Goal: Information Seeking & Learning: Check status

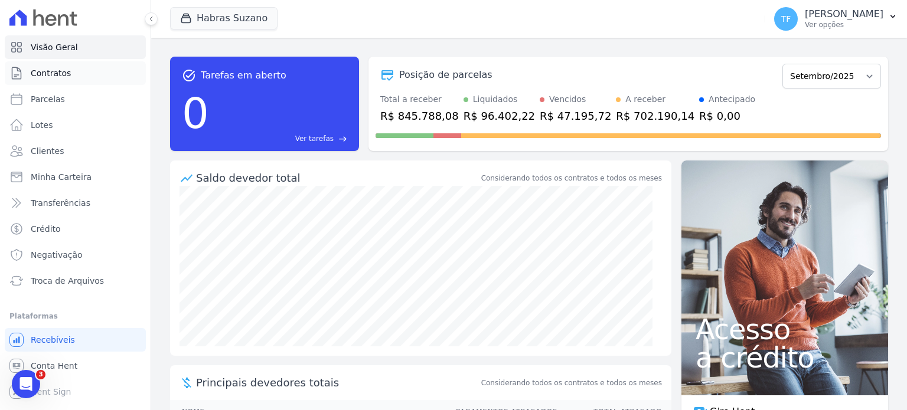
click at [56, 77] on span "Contratos" at bounding box center [51, 73] width 40 height 12
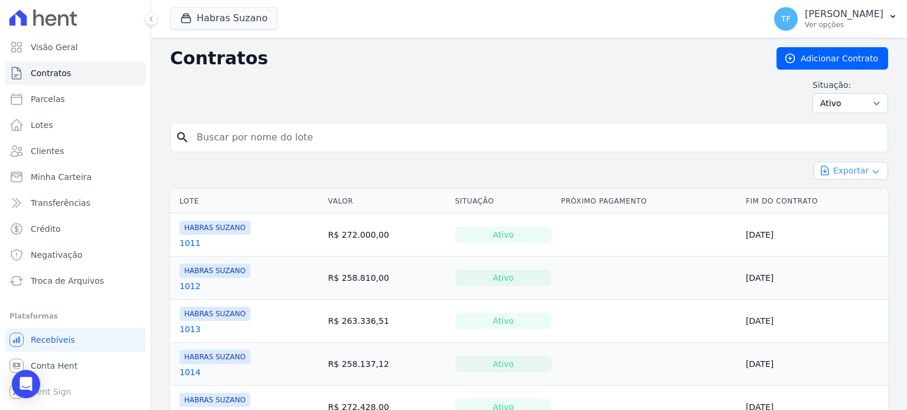
click at [847, 169] on button "Exportar" at bounding box center [851, 171] width 74 height 18
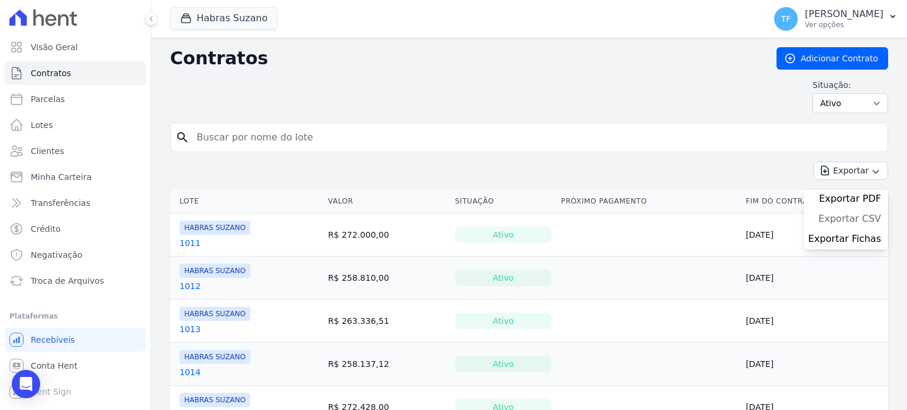
click at [847, 213] on span "Exportar CSV" at bounding box center [849, 219] width 63 height 12
click at [261, 136] on input "search" at bounding box center [536, 138] width 693 height 24
paste input "542"
type input "542"
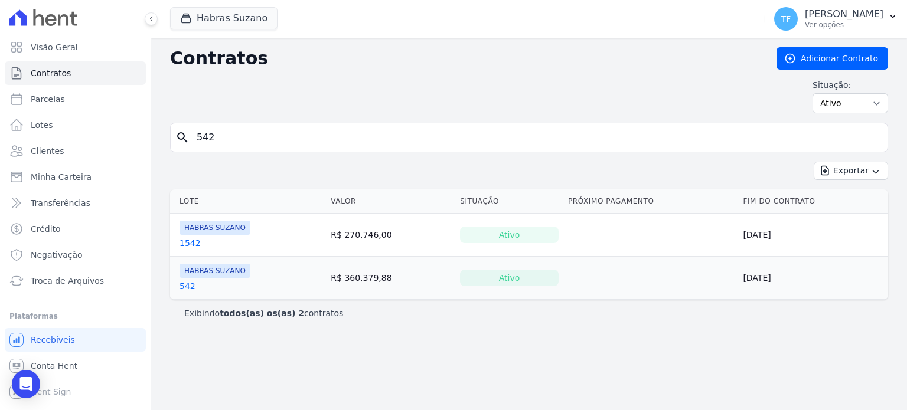
click at [211, 270] on span "HABRAS SUZANO" at bounding box center [215, 271] width 71 height 14
click at [76, 285] on span "Troca de Arquivos" at bounding box center [67, 281] width 73 height 12
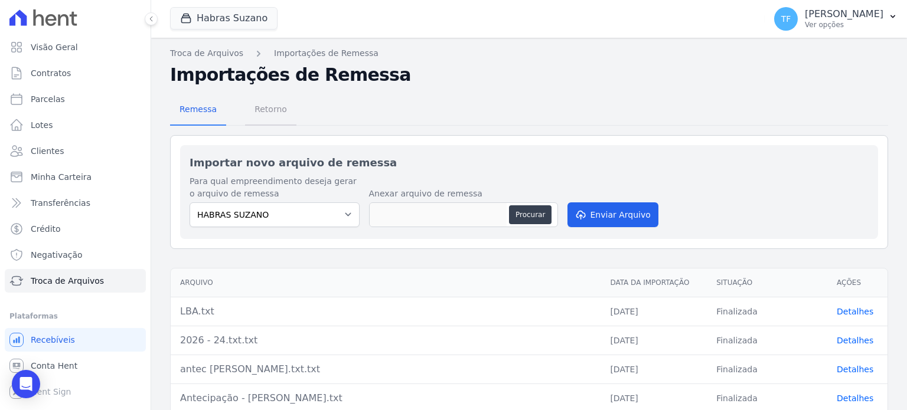
click at [276, 106] on span "Retorno" at bounding box center [270, 109] width 47 height 24
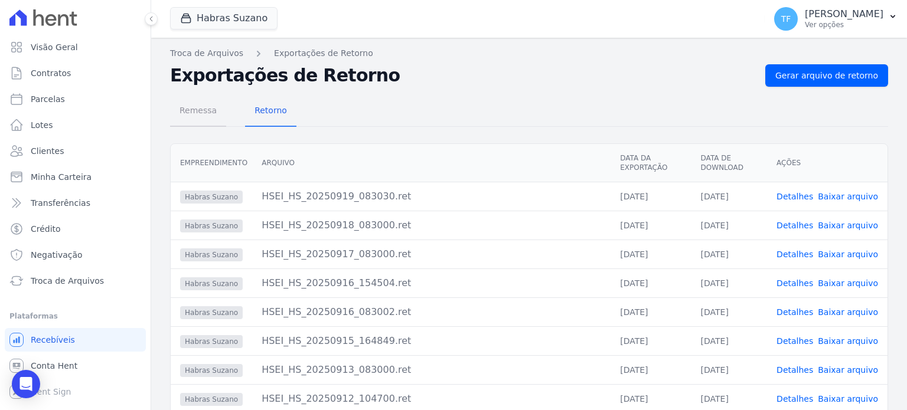
click at [211, 105] on span "Remessa" at bounding box center [197, 111] width 51 height 24
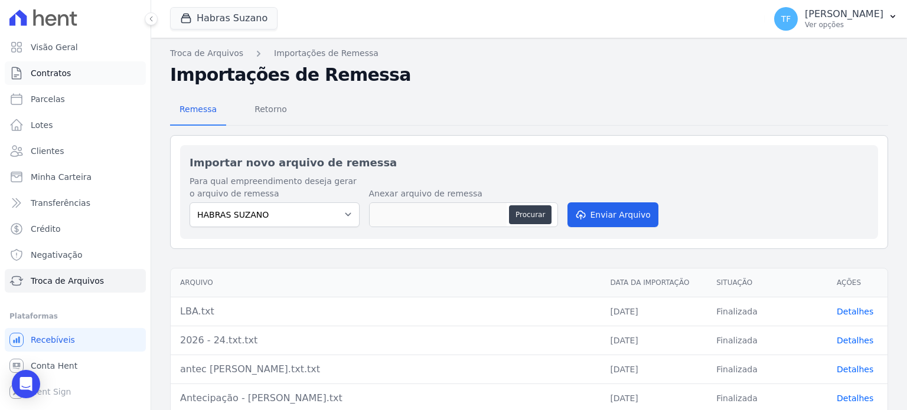
click at [53, 73] on span "Contratos" at bounding box center [51, 73] width 40 height 12
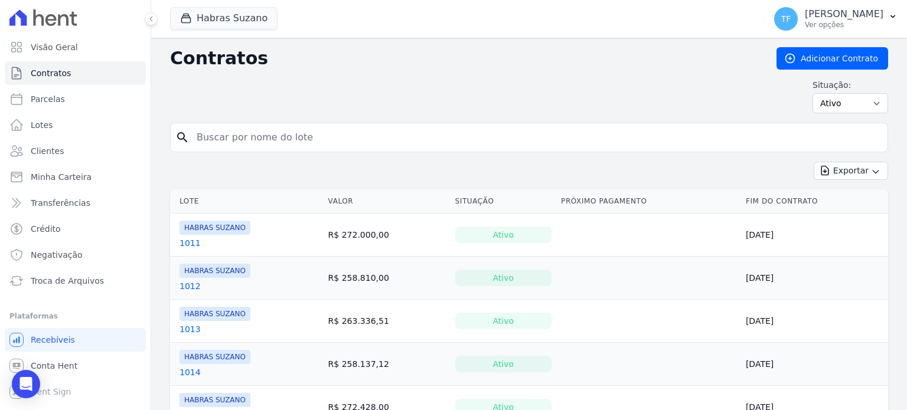
click at [233, 148] on input "search" at bounding box center [536, 138] width 693 height 24
type input "542"
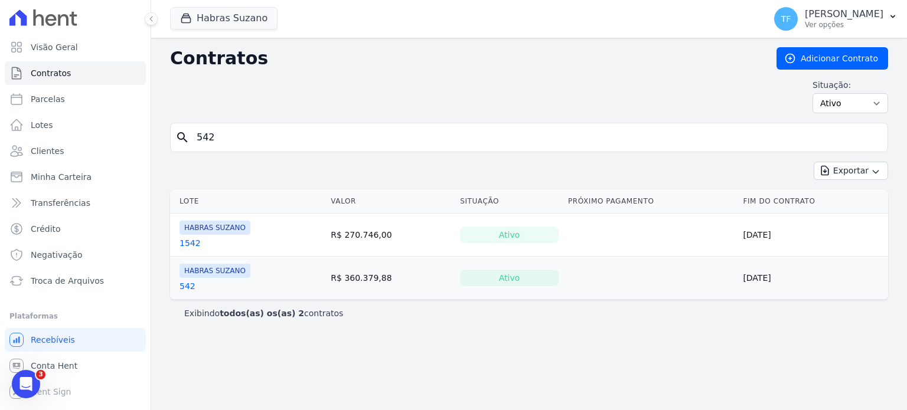
click at [281, 128] on input "542" at bounding box center [536, 138] width 693 height 24
click at [15, 384] on div "Open Intercom Messenger" at bounding box center [26, 384] width 31 height 31
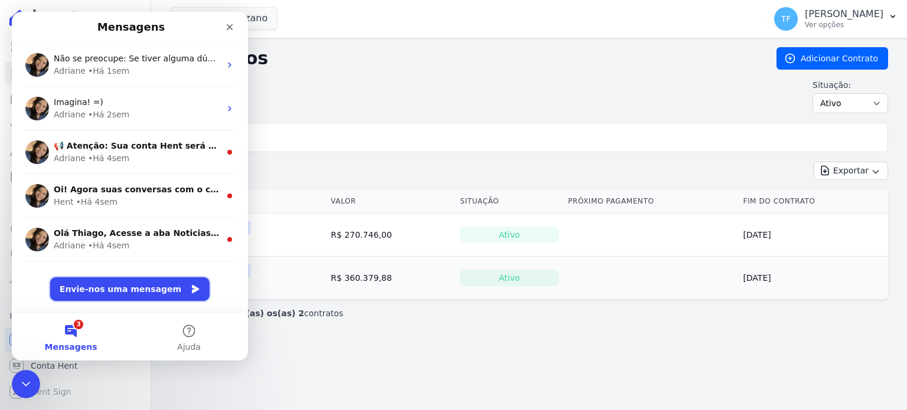
click at [109, 289] on button "Envie-nos uma mensagem" at bounding box center [129, 290] width 159 height 24
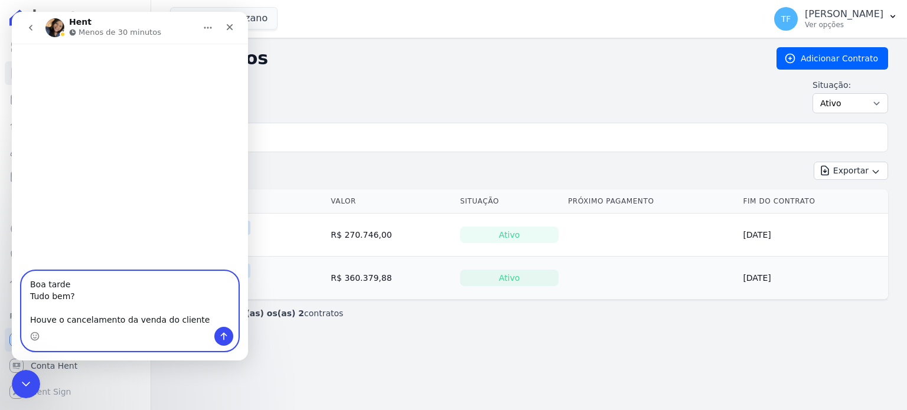
paste textarea "GRACIELA MARIA MONTE 7 42 - VILA MARINA"
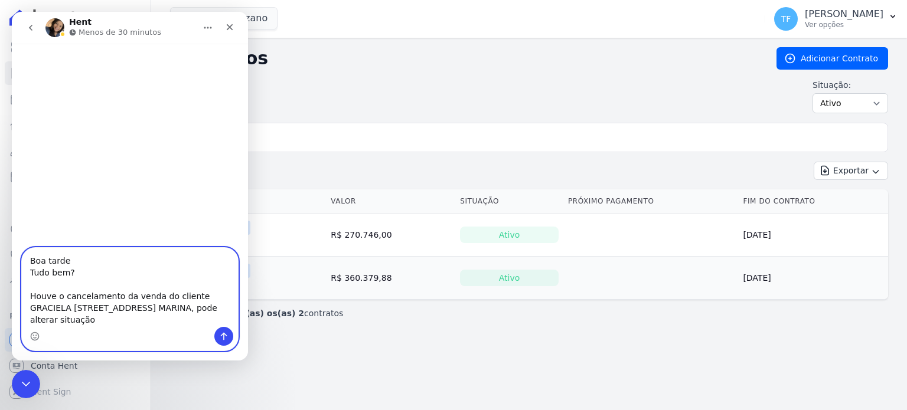
drag, startPoint x: 185, startPoint y: 312, endPoint x: 205, endPoint y: 322, distance: 23.0
click at [205, 322] on textarea "Boa tarde Tudo bem? Houve o cancelamento da venda do cliente GRACIELA MARIA MON…" at bounding box center [130, 287] width 216 height 79
click at [89, 305] on textarea "Boa tarde Tudo bem? Houve o cancelamento da venda do cliente GRACIELA MARIA MON…" at bounding box center [130, 287] width 216 height 79
paste textarea "345.176.058-41"
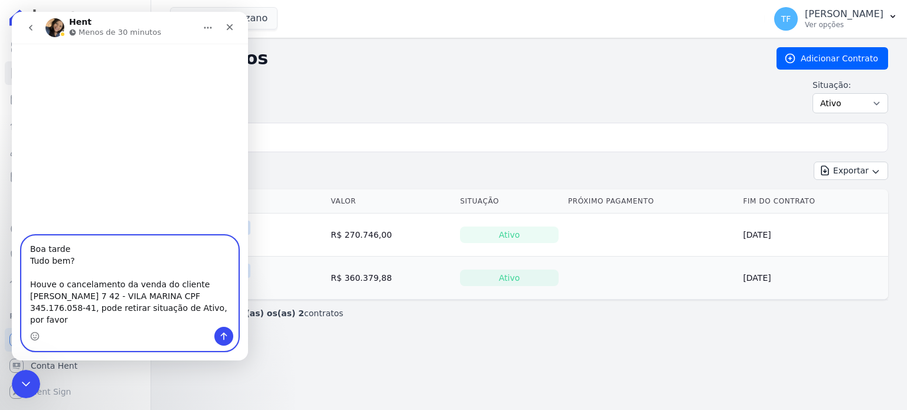
type textarea "Boa tarde Tudo bem? Houve o cancelamento da venda do cliente GRACIELA MARIA MON…"
click at [223, 344] on button "Enviar mensagem…" at bounding box center [223, 336] width 19 height 19
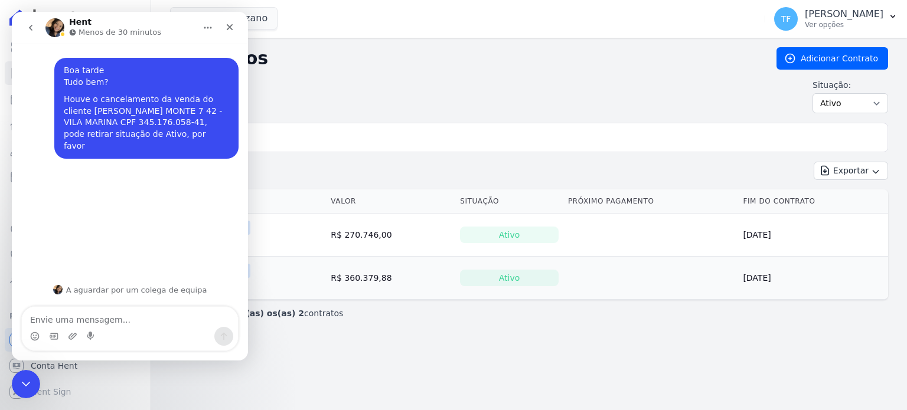
click at [508, 78] on div "Contratos Adicionar Contrato Situação: Ativo Todos Pausado Distratado Rascunho …" at bounding box center [529, 85] width 718 height 76
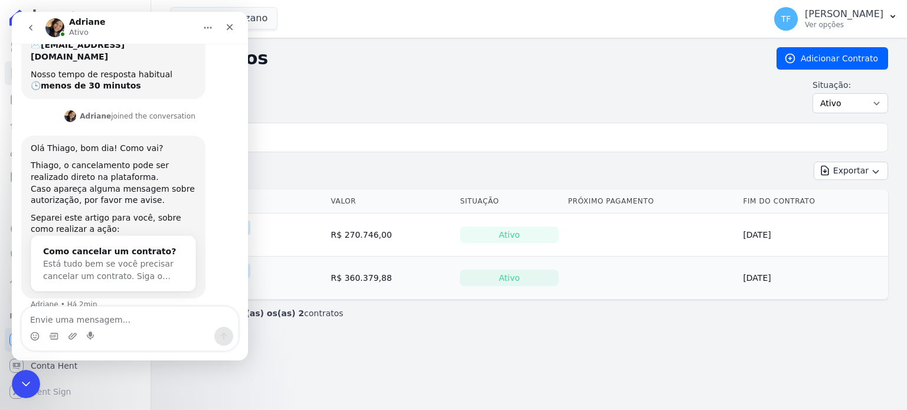
scroll to position [163, 0]
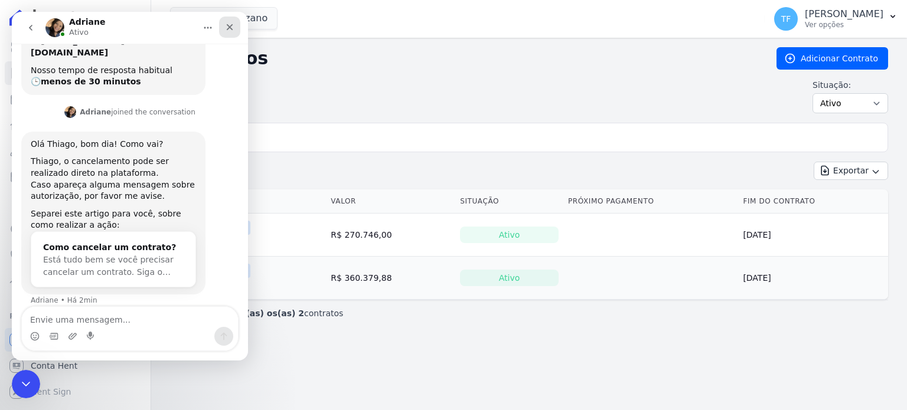
click at [223, 27] on div "Fechar" at bounding box center [229, 27] width 21 height 21
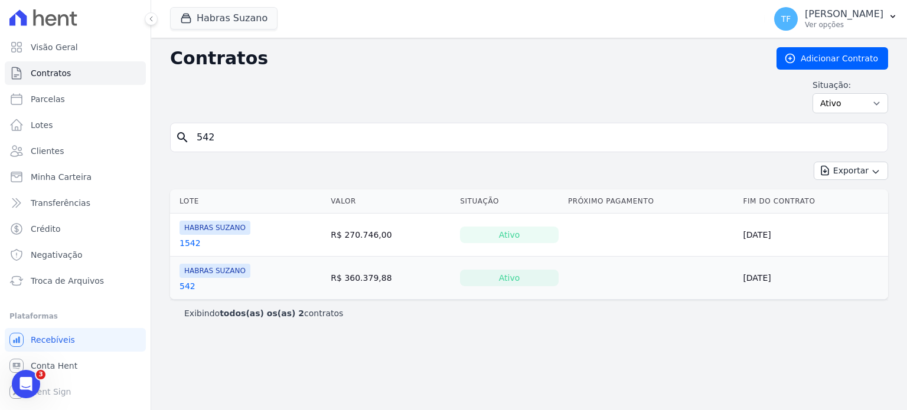
click at [358, 135] on input "542" at bounding box center [536, 138] width 693 height 24
click at [329, 135] on input "542" at bounding box center [536, 138] width 693 height 24
click at [55, 76] on span "Contratos" at bounding box center [51, 73] width 40 height 12
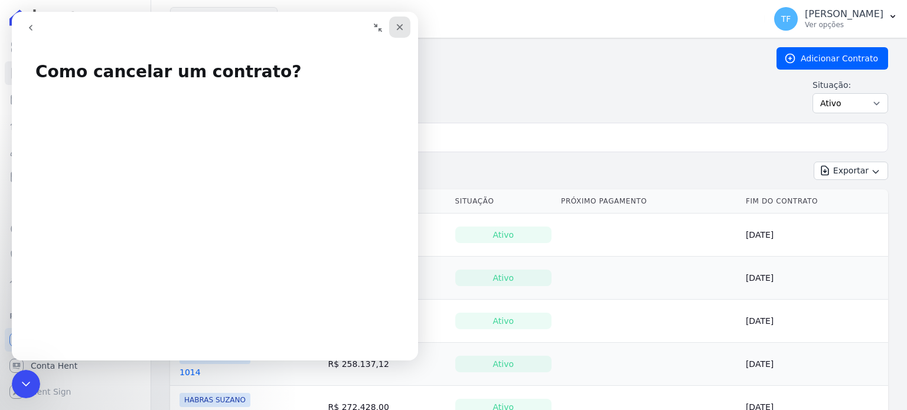
click at [399, 25] on icon "Fechar" at bounding box center [399, 26] width 9 height 9
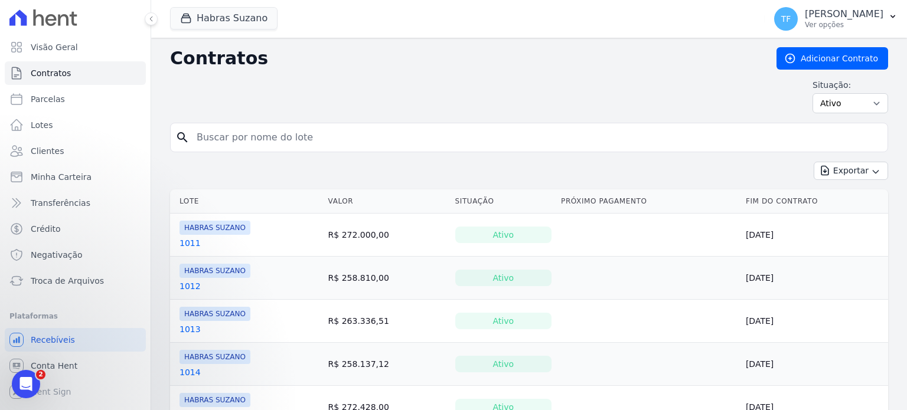
click at [306, 141] on input "search" at bounding box center [536, 138] width 693 height 24
type input "542"
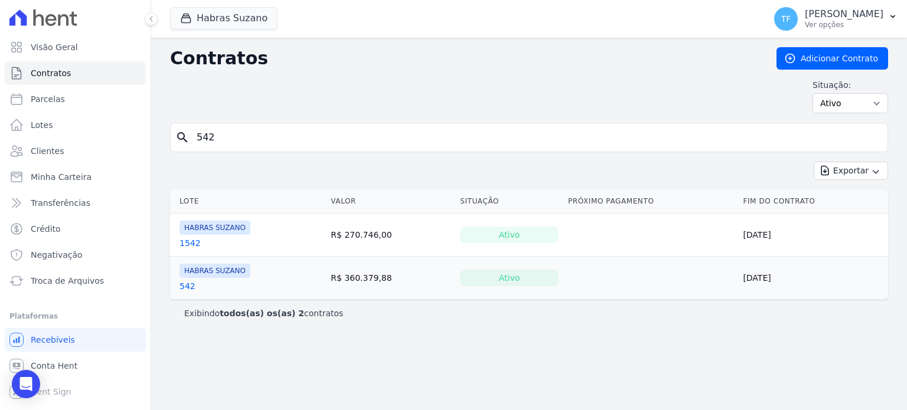
click at [207, 270] on span "HABRAS SUZANO" at bounding box center [215, 271] width 71 height 14
click at [202, 288] on div "542" at bounding box center [215, 286] width 71 height 12
click at [360, 278] on td "R$ 360.379,88" at bounding box center [390, 278] width 129 height 43
click at [514, 275] on div "Ativo" at bounding box center [509, 278] width 99 height 17
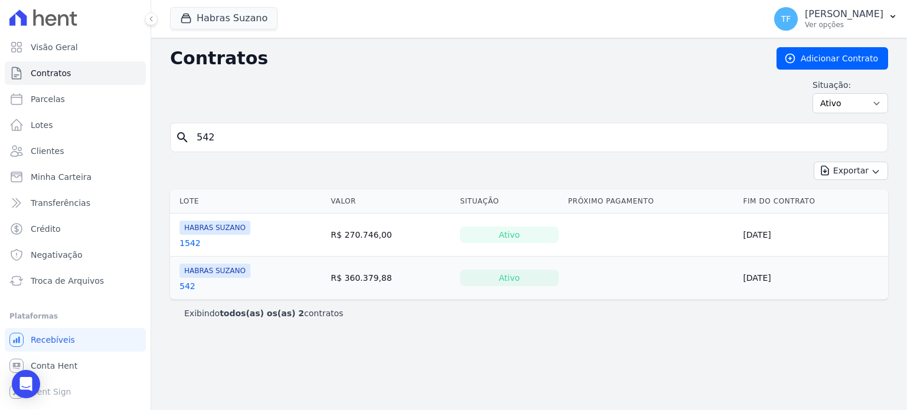
click at [514, 275] on div "Ativo" at bounding box center [509, 278] width 99 height 17
click at [768, 275] on td "07/04/2050" at bounding box center [813, 278] width 150 height 43
click at [247, 279] on td "HABRAS SUZANO 542" at bounding box center [248, 278] width 156 height 43
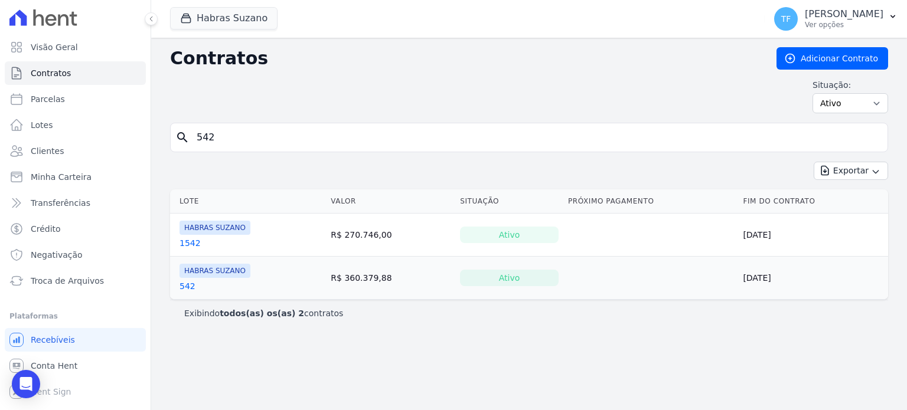
click at [239, 273] on span "HABRAS SUZANO" at bounding box center [215, 271] width 71 height 14
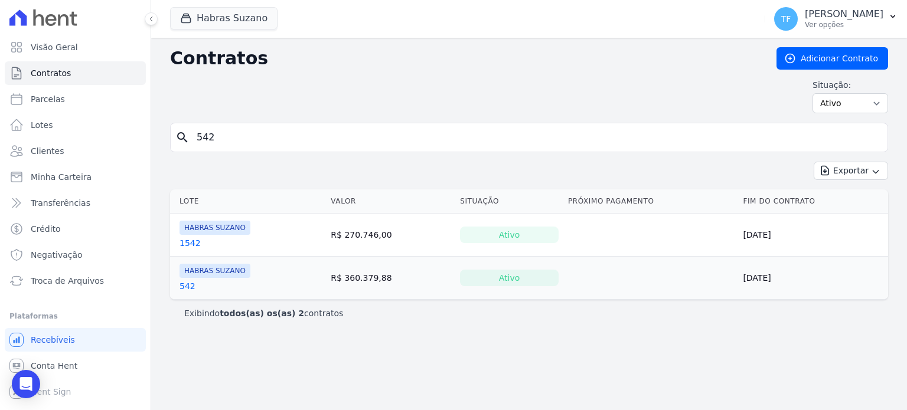
click at [239, 273] on span "HABRAS SUZANO" at bounding box center [215, 271] width 71 height 14
click at [186, 285] on link "542" at bounding box center [188, 286] width 16 height 12
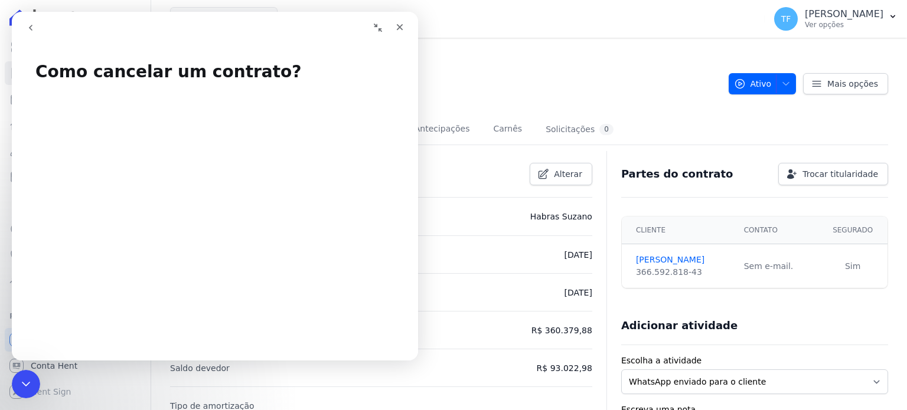
click at [630, 82] on h2 "542" at bounding box center [444, 77] width 549 height 27
click at [401, 25] on icon "Fechar" at bounding box center [400, 27] width 6 height 6
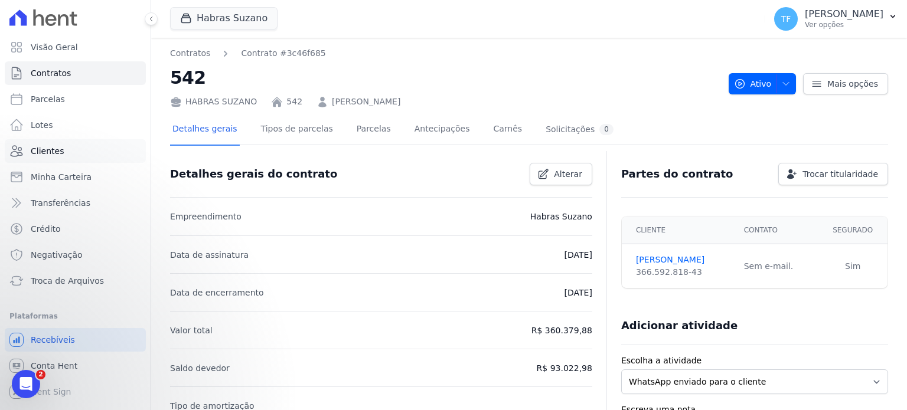
click at [55, 152] on span "Clientes" at bounding box center [47, 151] width 33 height 12
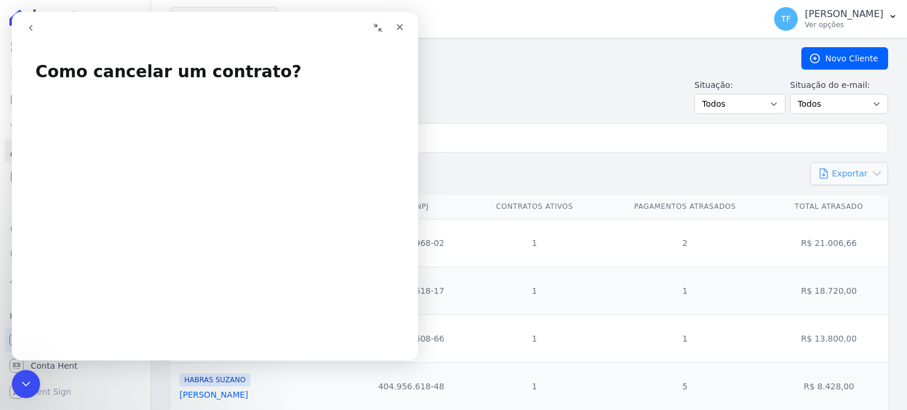
click at [860, 171] on button "Exportar" at bounding box center [849, 173] width 78 height 23
click at [852, 225] on span "CSV" at bounding box center [858, 222] width 17 height 9
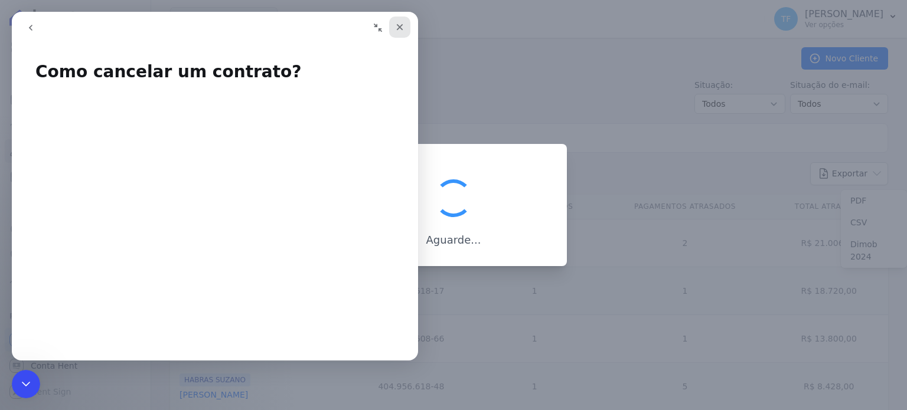
click at [396, 27] on icon "Fechar" at bounding box center [399, 26] width 9 height 9
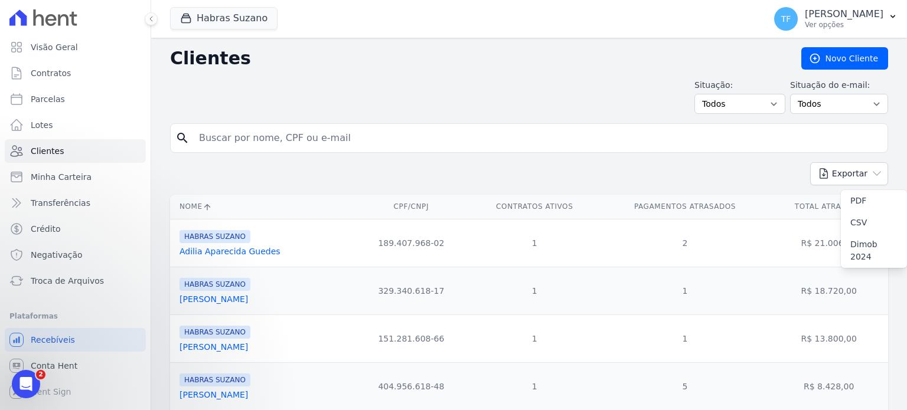
click at [290, 144] on input "search" at bounding box center [537, 138] width 691 height 24
paste input "GRACIELA MARIA MONTE"
type input "GRACIELA MARIA MONTE"
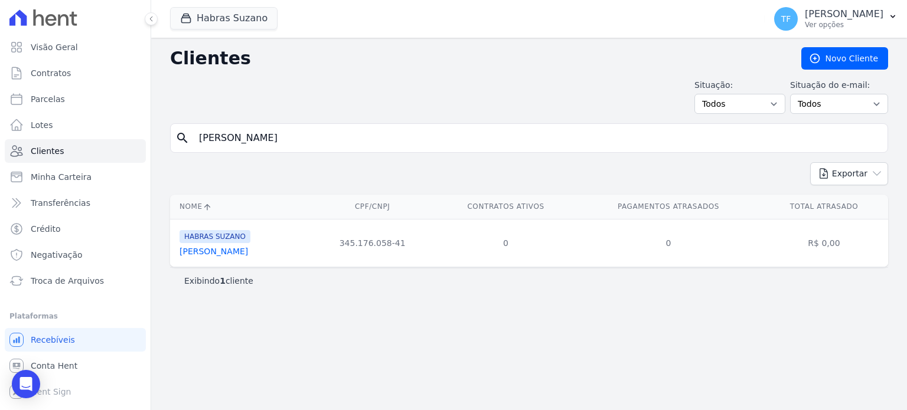
click at [228, 252] on link "Graciela Maria Monte" at bounding box center [214, 251] width 68 height 9
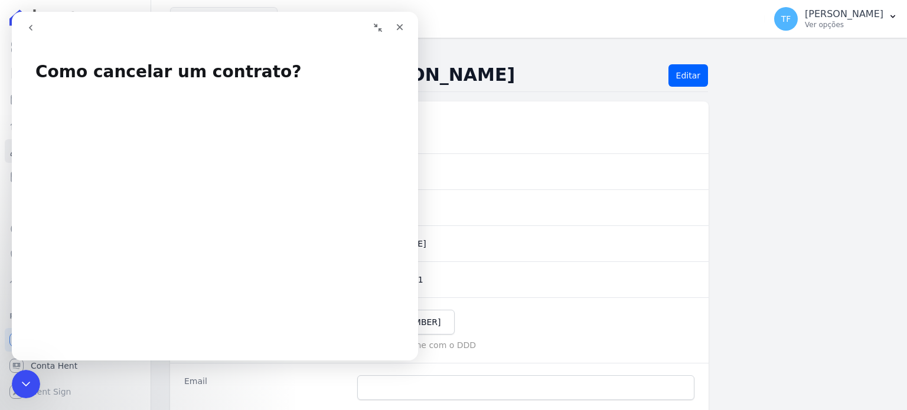
click at [665, 197] on div "Sobrenome Monte" at bounding box center [439, 208] width 539 height 36
click at [406, 28] on div "Fechar" at bounding box center [399, 27] width 21 height 21
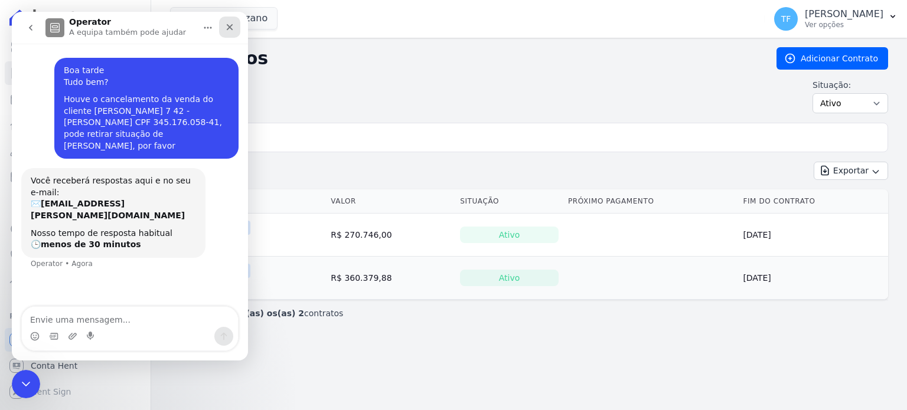
click at [226, 26] on icon "Fechar" at bounding box center [229, 26] width 9 height 9
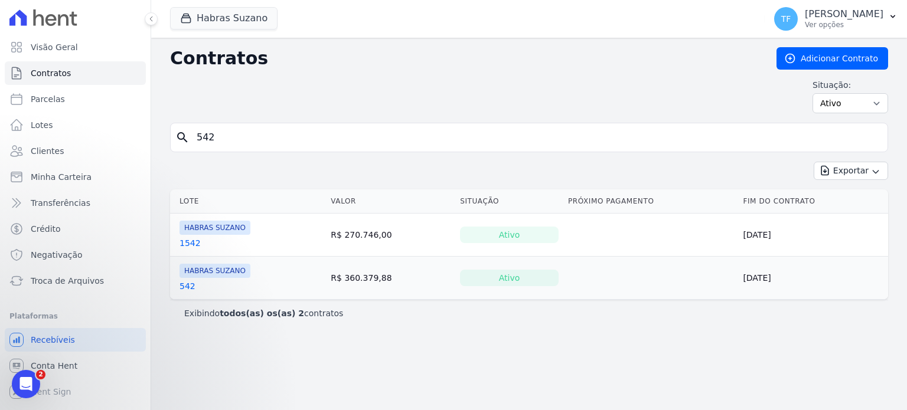
click at [249, 141] on input "542" at bounding box center [536, 138] width 693 height 24
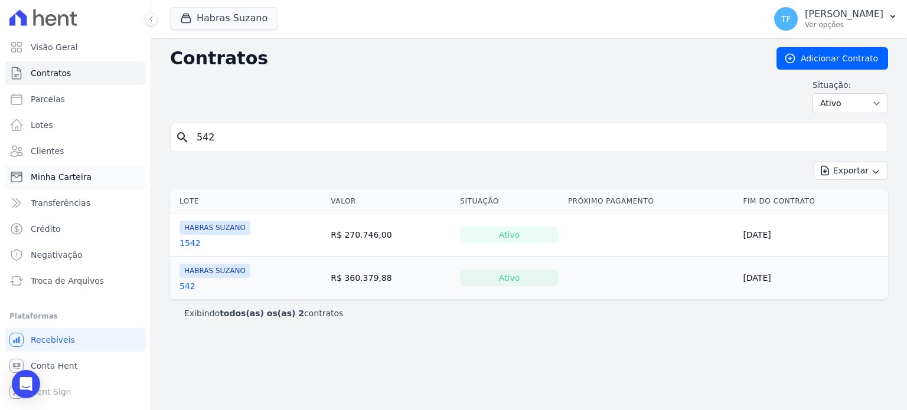
click at [75, 179] on span "Minha Carteira" at bounding box center [61, 177] width 61 height 12
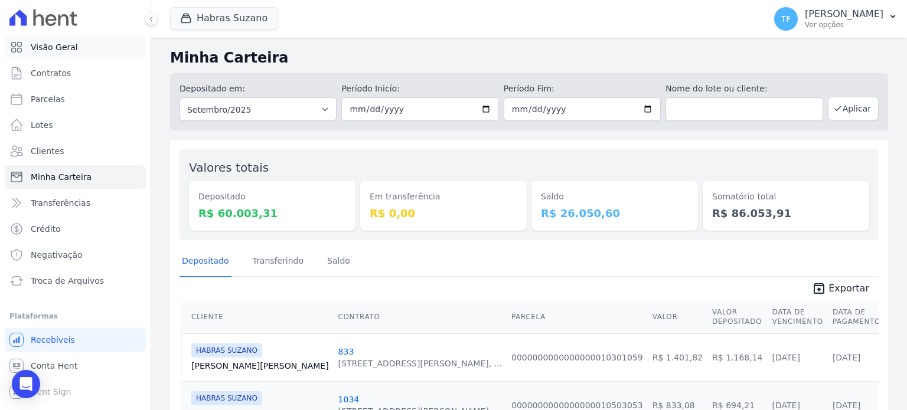
click at [76, 53] on link "Visão Geral" at bounding box center [75, 47] width 141 height 24
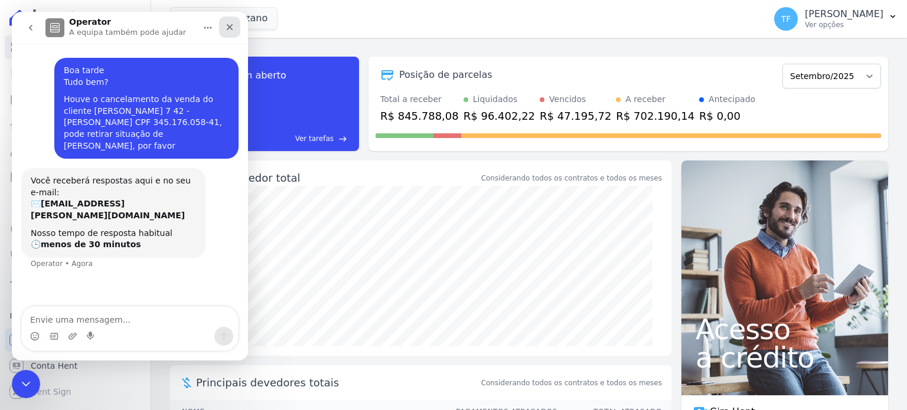
click at [232, 29] on icon "Fechar" at bounding box center [229, 26] width 9 height 9
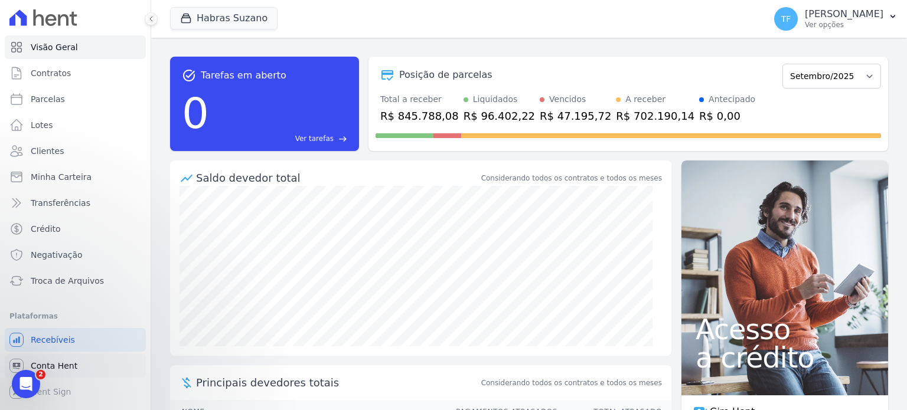
click at [51, 363] on span "Conta Hent" at bounding box center [54, 366] width 47 height 12
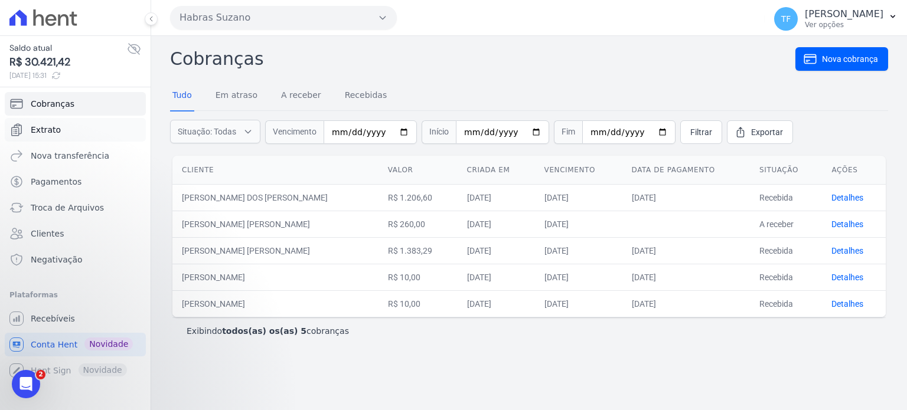
click at [57, 126] on span "Extrato" at bounding box center [46, 130] width 30 height 12
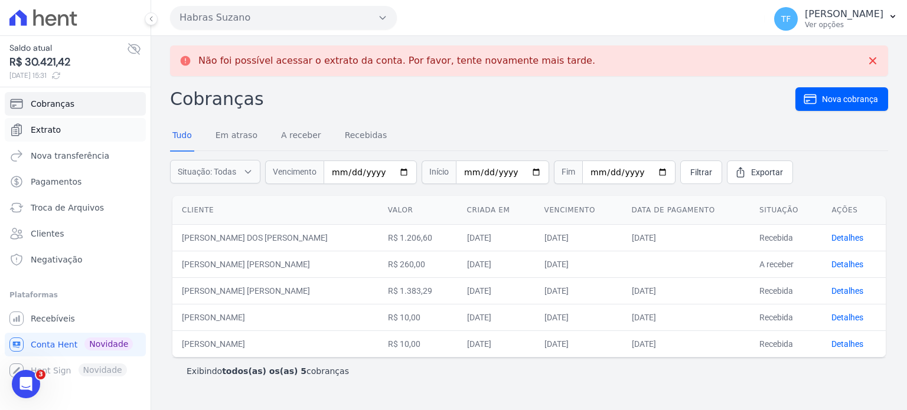
click at [51, 127] on span "Extrato" at bounding box center [46, 130] width 30 height 12
click at [57, 154] on span "Nova transferência" at bounding box center [70, 156] width 79 height 12
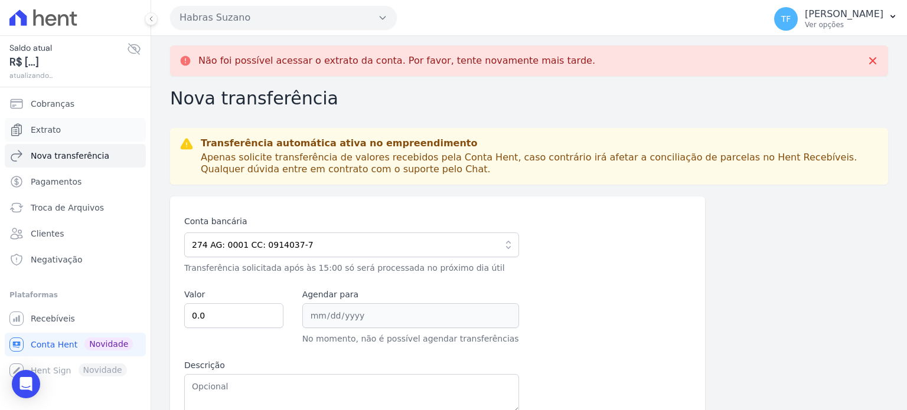
click at [44, 120] on link "Extrato" at bounding box center [75, 130] width 141 height 24
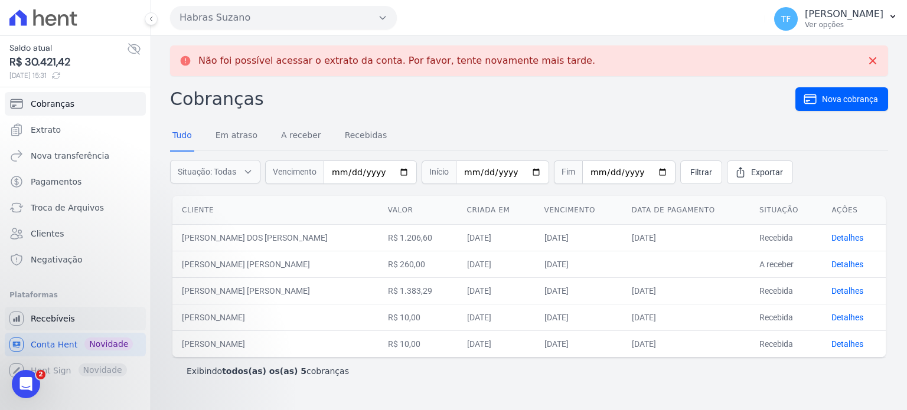
click at [66, 313] on span "Recebíveis" at bounding box center [53, 319] width 44 height 12
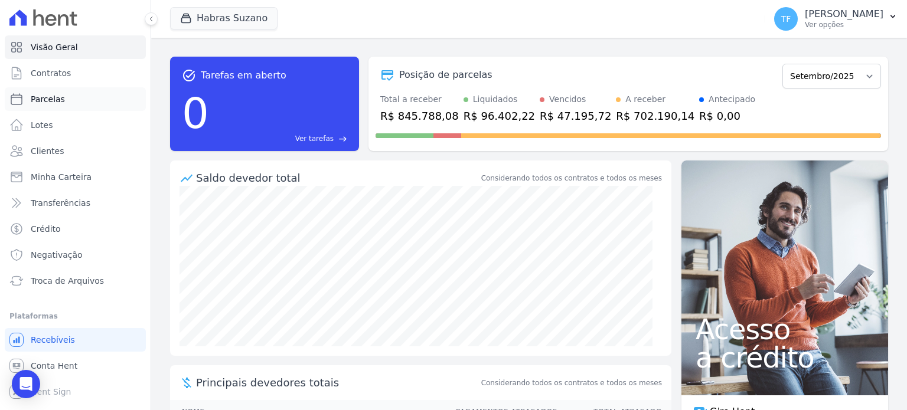
click at [50, 97] on span "Parcelas" at bounding box center [48, 99] width 34 height 12
select select
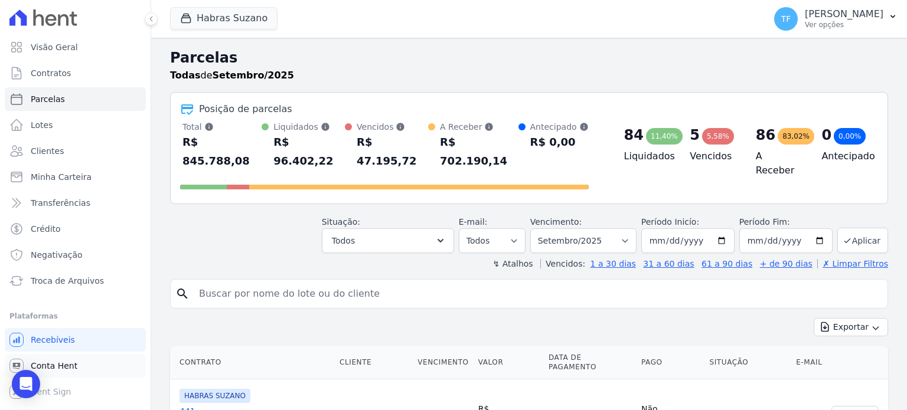
click at [68, 364] on span "Conta Hent" at bounding box center [54, 366] width 47 height 12
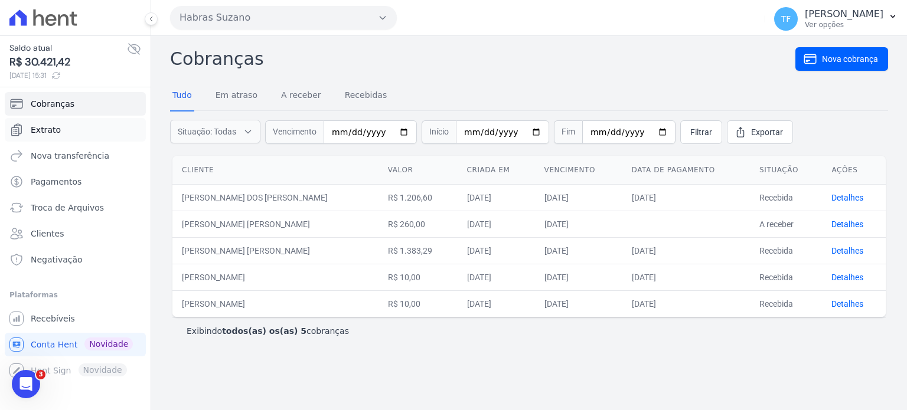
click at [52, 118] on link "Extrato" at bounding box center [75, 130] width 141 height 24
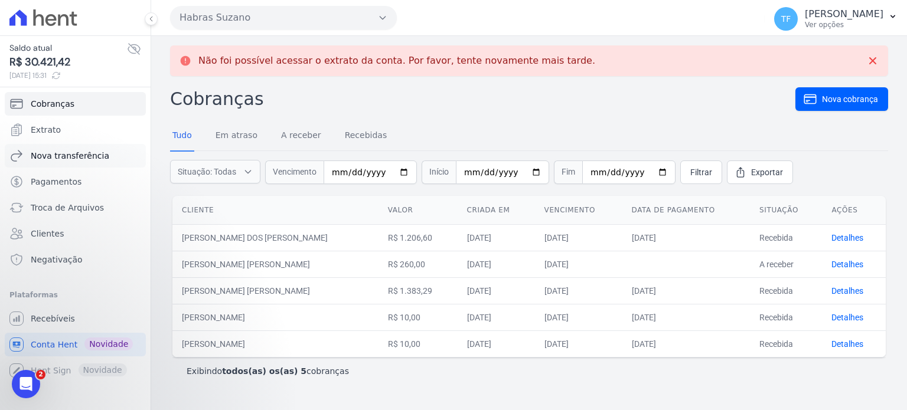
click at [52, 154] on span "Nova transferência" at bounding box center [70, 156] width 79 height 12
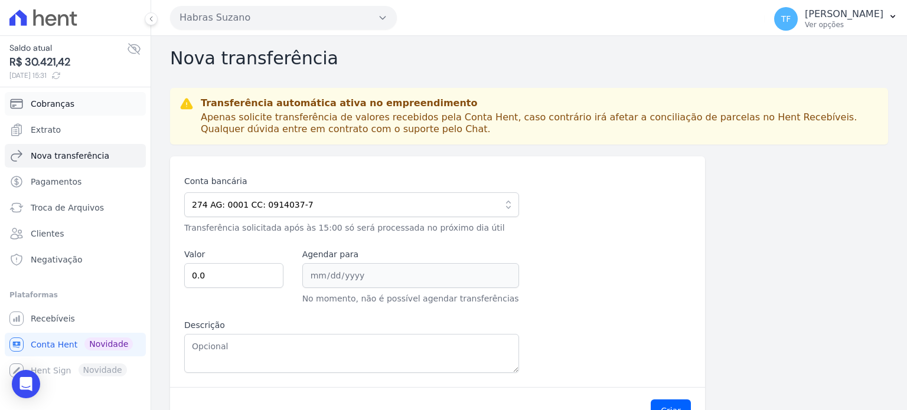
click at [57, 110] on link "Cobranças" at bounding box center [75, 104] width 141 height 24
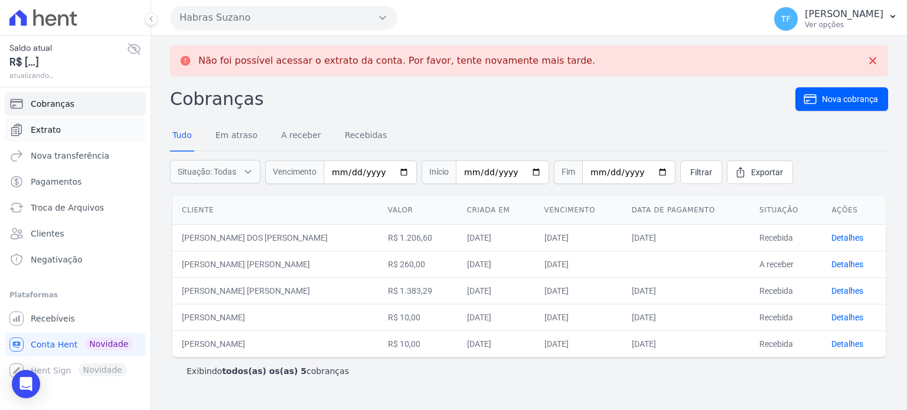
click at [56, 125] on span "Extrato" at bounding box center [46, 130] width 30 height 12
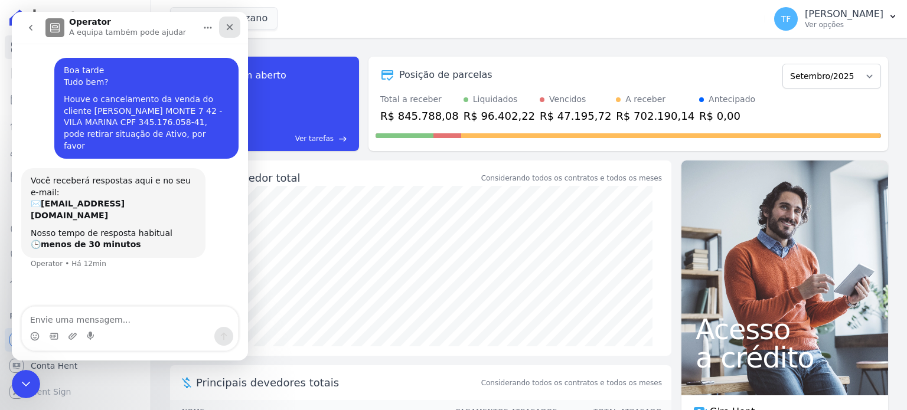
click at [227, 32] on div "Fechar" at bounding box center [229, 27] width 21 height 21
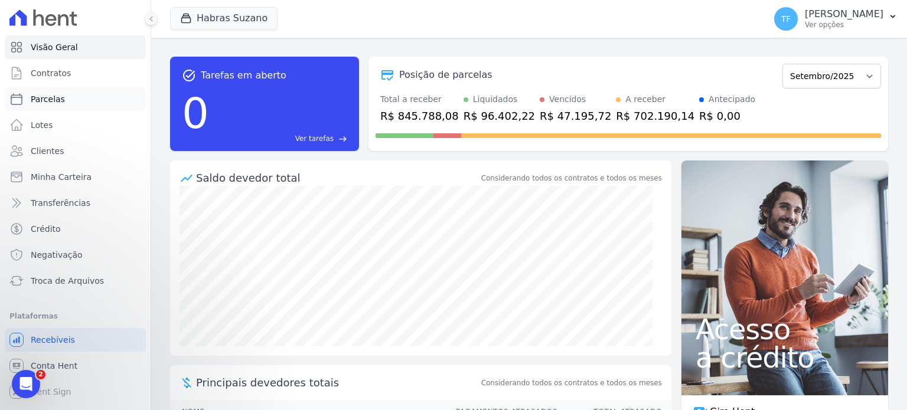
click at [71, 101] on link "Parcelas" at bounding box center [75, 99] width 141 height 24
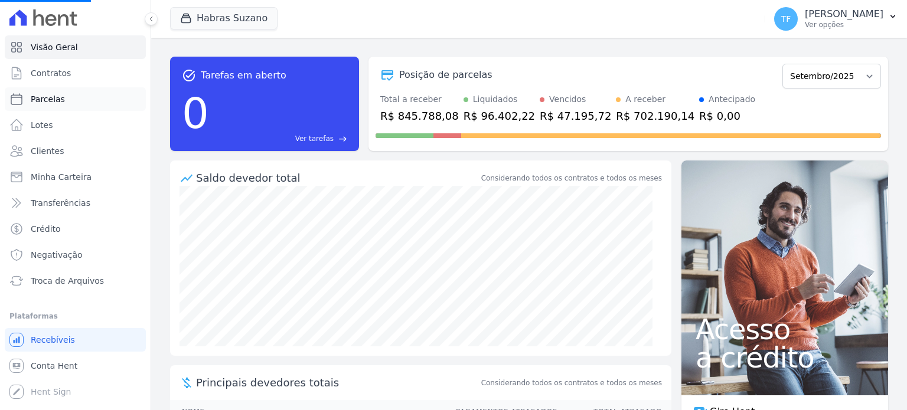
select select
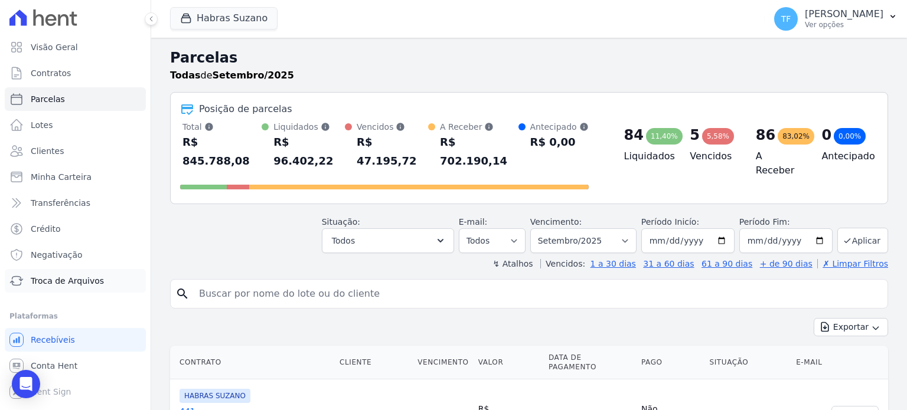
click at [86, 288] on link "Troca de Arquivos" at bounding box center [75, 281] width 141 height 24
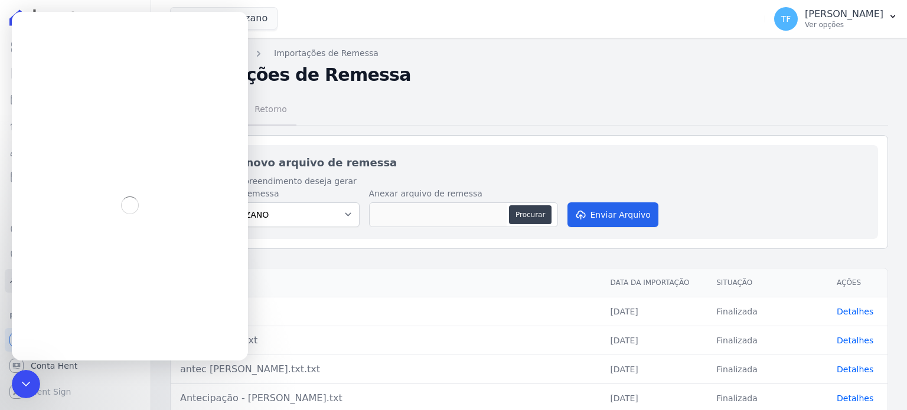
click at [279, 111] on span "Retorno" at bounding box center [270, 109] width 47 height 24
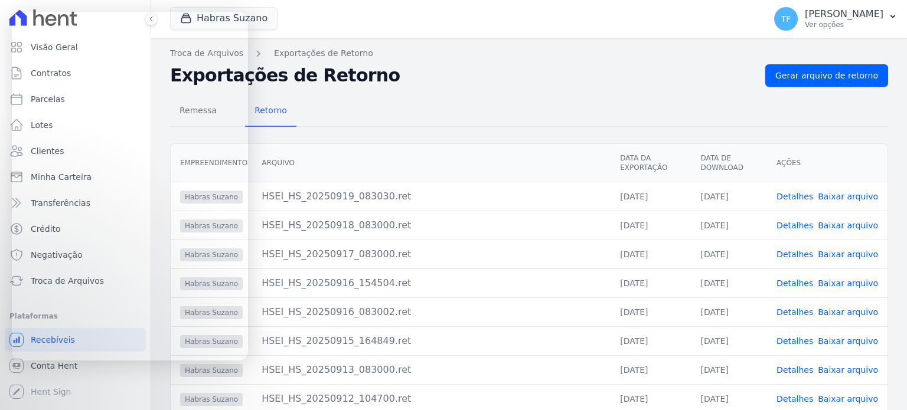
click at [255, 112] on span "Retorno" at bounding box center [270, 111] width 47 height 24
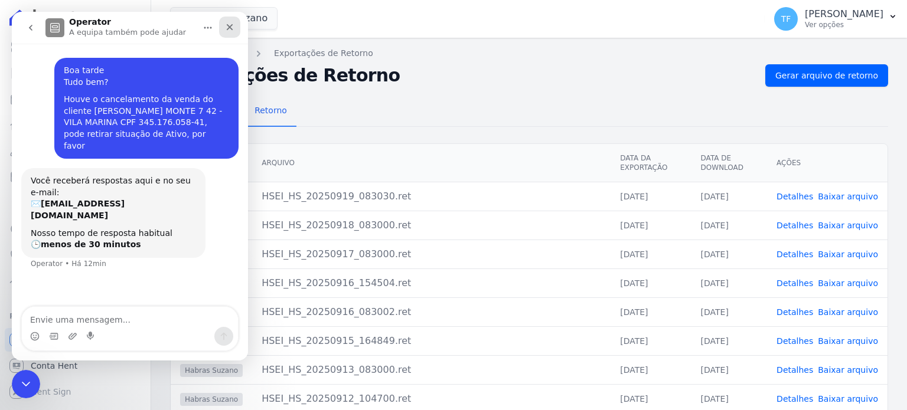
click at [233, 30] on icon "Fechar" at bounding box center [229, 26] width 9 height 9
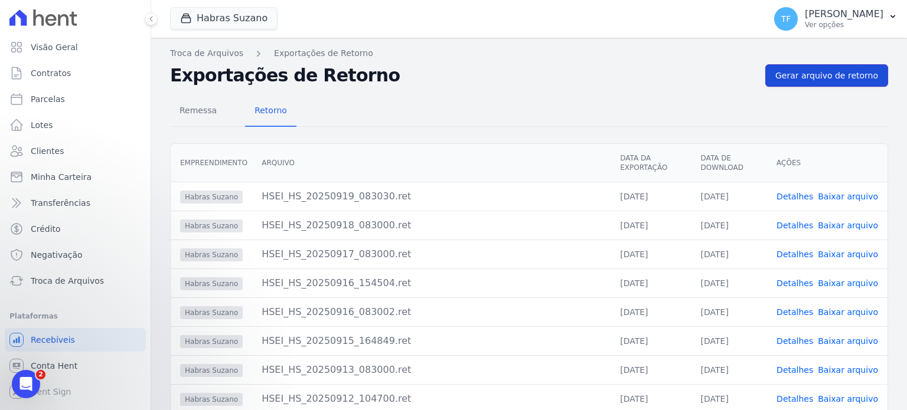
click at [821, 80] on span "Gerar arquivo de retorno" at bounding box center [826, 76] width 103 height 12
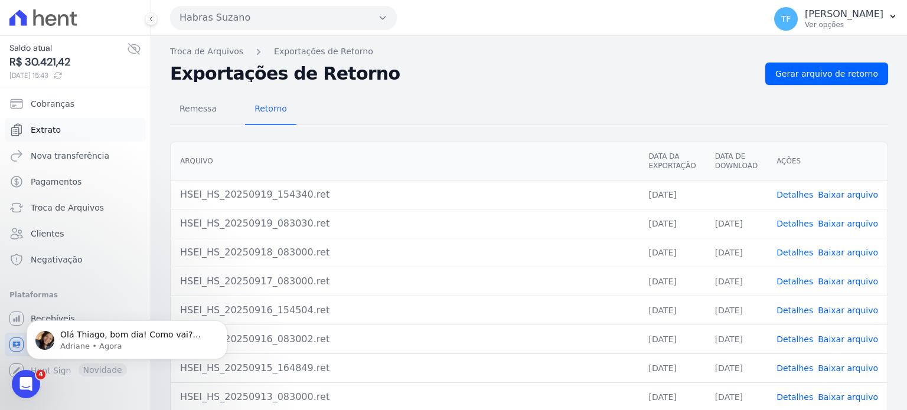
click at [50, 122] on link "Extrato" at bounding box center [75, 130] width 141 height 24
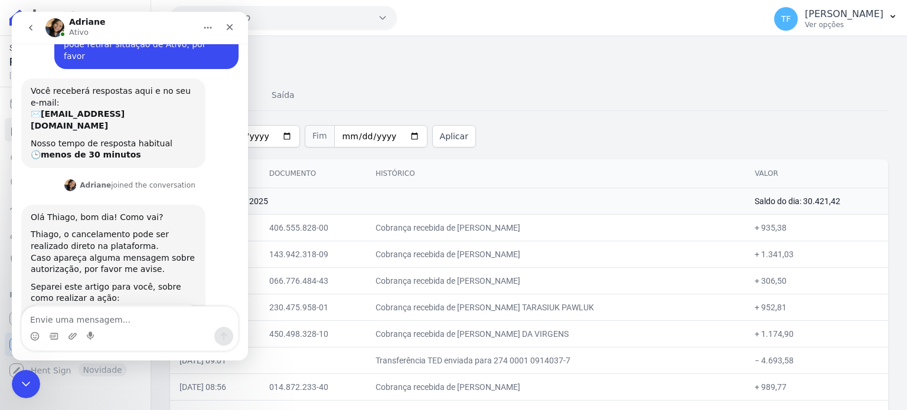
scroll to position [149, 0]
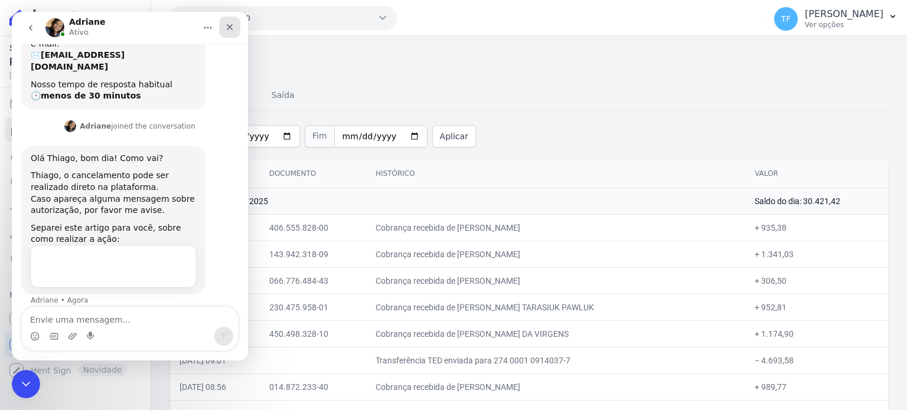
click at [231, 21] on div "Fechar" at bounding box center [229, 27] width 21 height 21
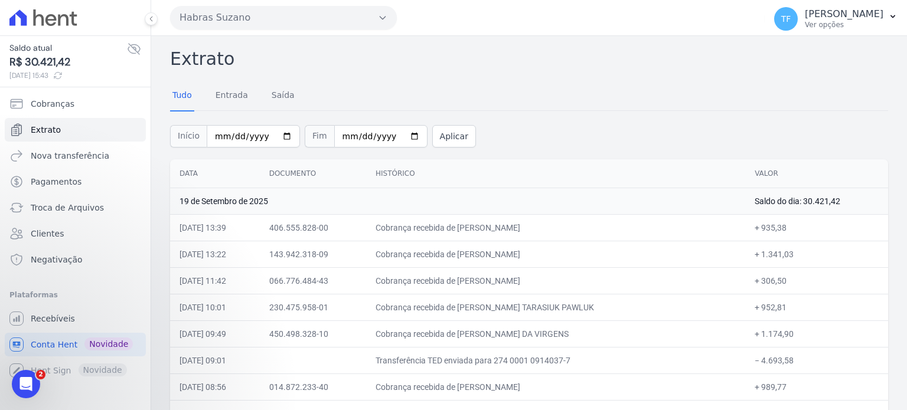
scroll to position [61, 0]
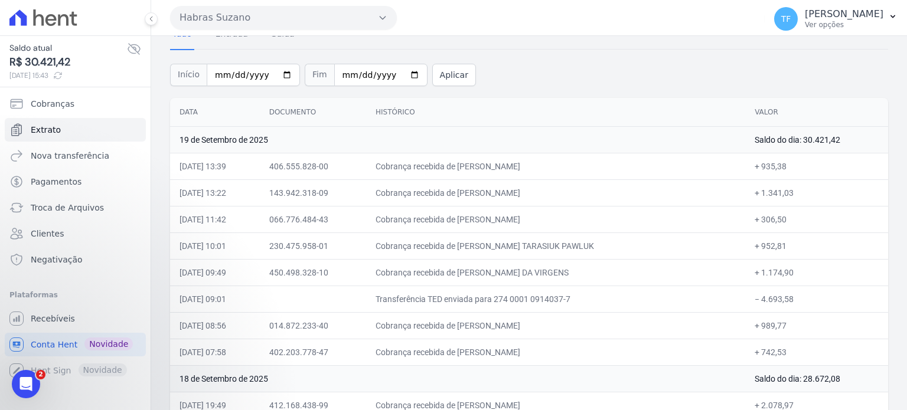
drag, startPoint x: 808, startPoint y: 292, endPoint x: 739, endPoint y: 295, distance: 69.1
click at [745, 295] on td "− 4.693,58" at bounding box center [816, 299] width 143 height 27
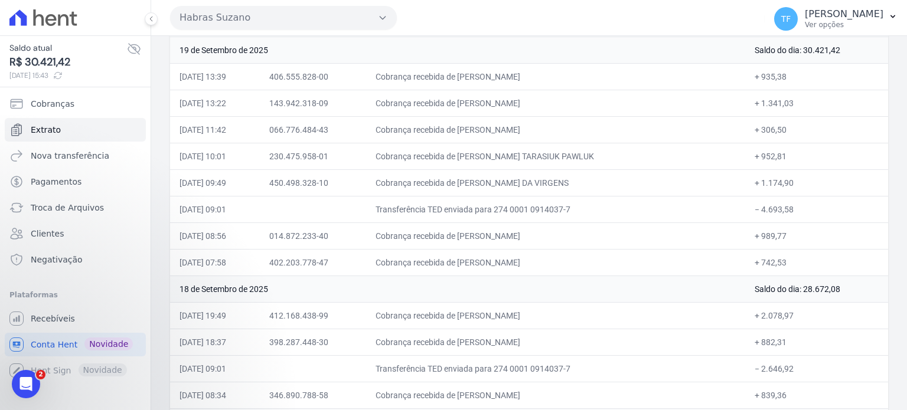
scroll to position [76, 0]
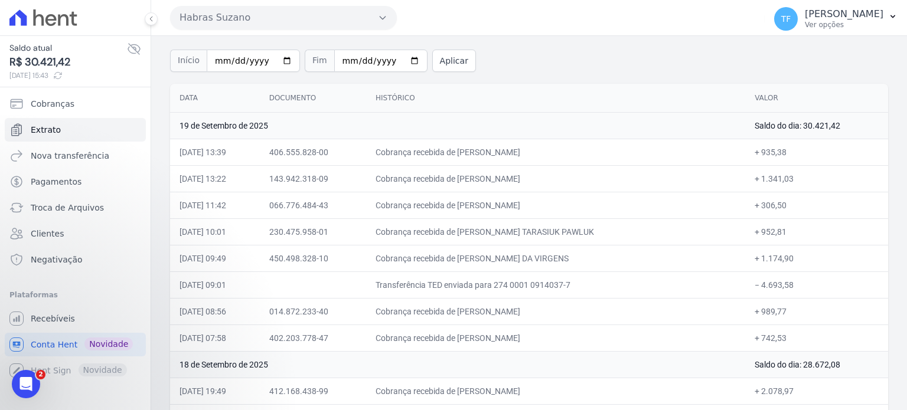
click at [126, 50] on span "Saldo atual" at bounding box center [68, 48] width 118 height 12
click at [129, 50] on icon at bounding box center [134, 49] width 14 height 14
click at [136, 45] on icon at bounding box center [134, 49] width 14 height 14
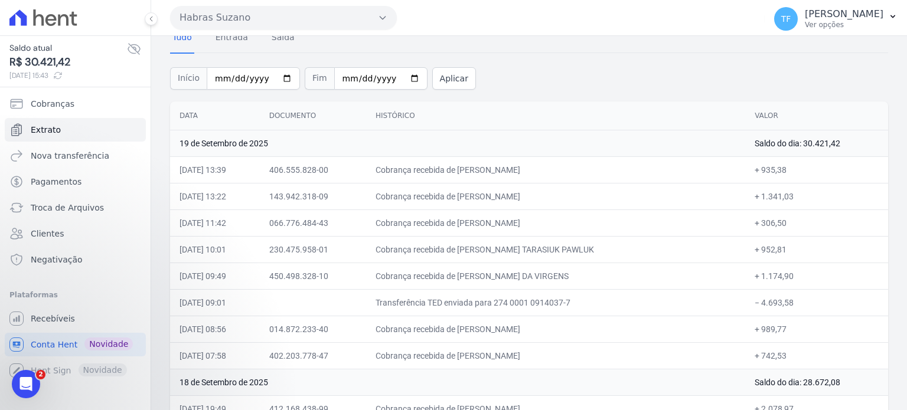
scroll to position [0, 0]
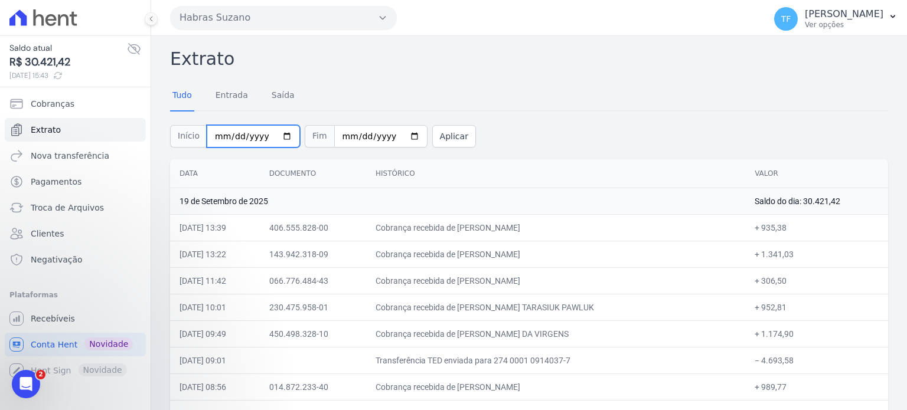
click at [279, 135] on input "2025-09-01" at bounding box center [253, 136] width 93 height 22
type input "2025-08-01"
click at [432, 135] on button "Aplicar" at bounding box center [454, 136] width 44 height 22
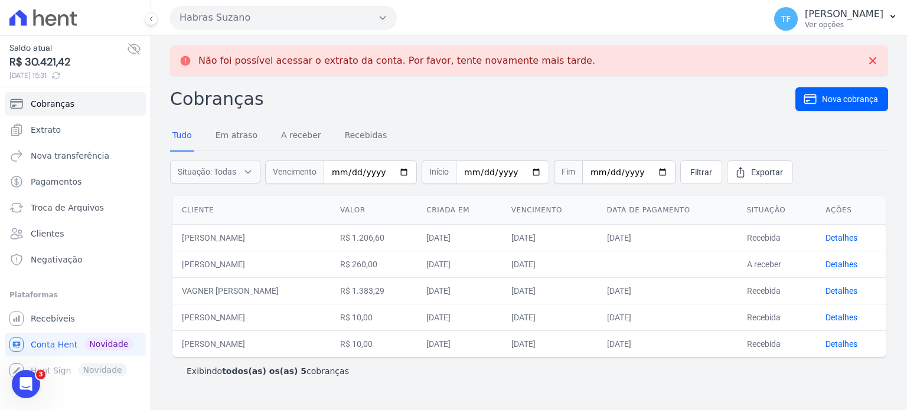
click at [906, 110] on div "Não foi possível acessar o extrato da conta. Por favor, tente novamente mais ta…" at bounding box center [529, 223] width 756 height 374
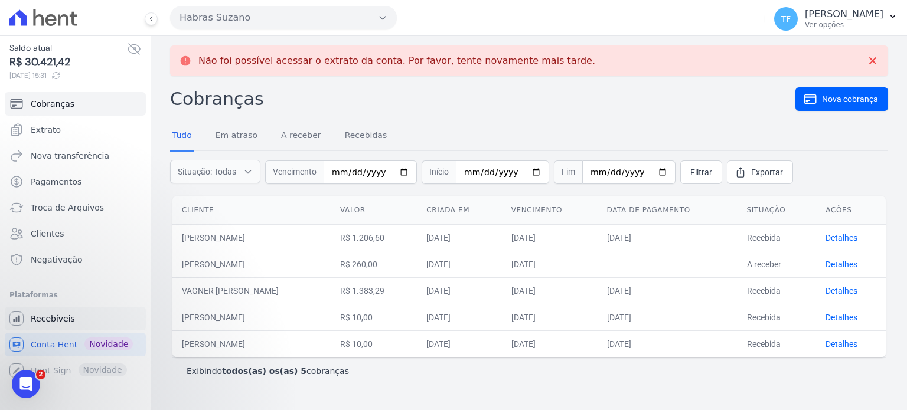
click at [67, 311] on link "Recebíveis" at bounding box center [75, 319] width 141 height 24
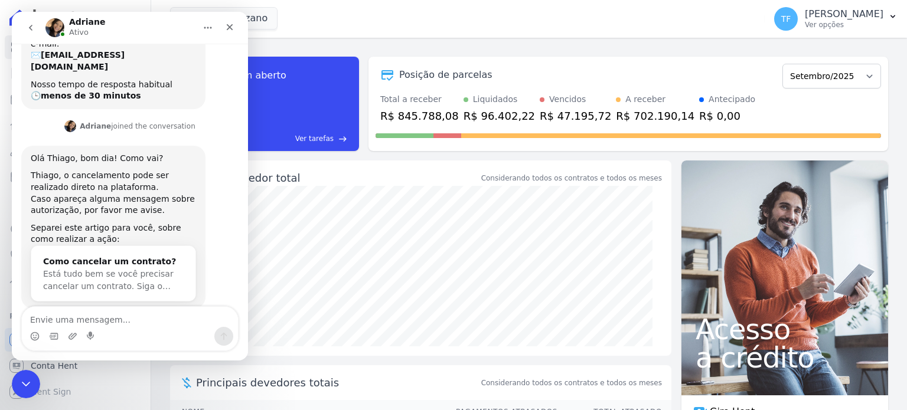
scroll to position [163, 0]
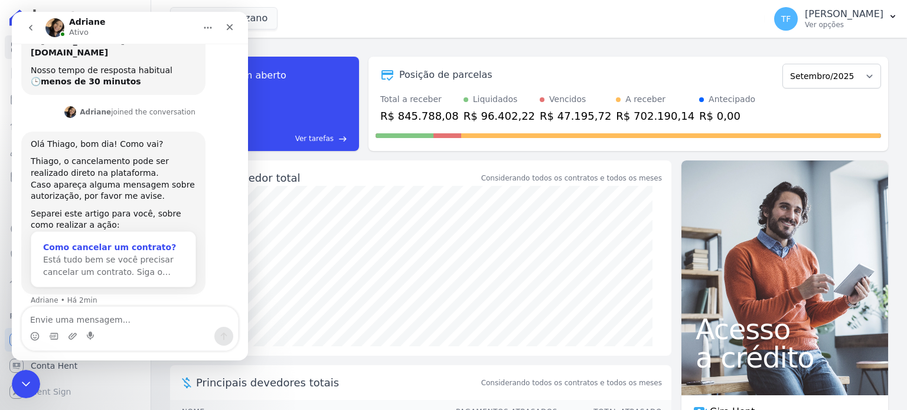
click at [110, 242] on div "Como cancelar um contrato?" at bounding box center [113, 248] width 141 height 12
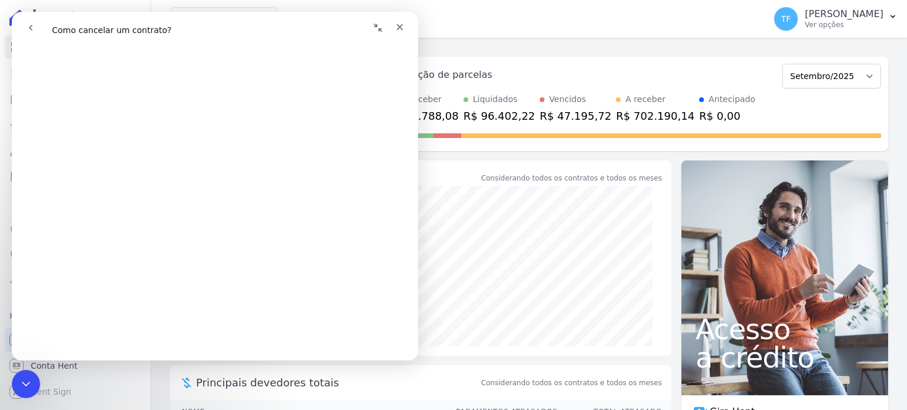
scroll to position [76, 0]
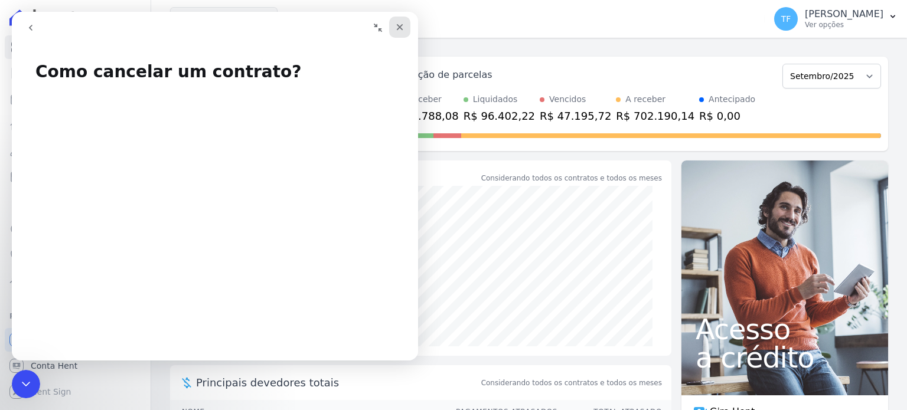
click at [403, 27] on icon "Fechar" at bounding box center [399, 26] width 9 height 9
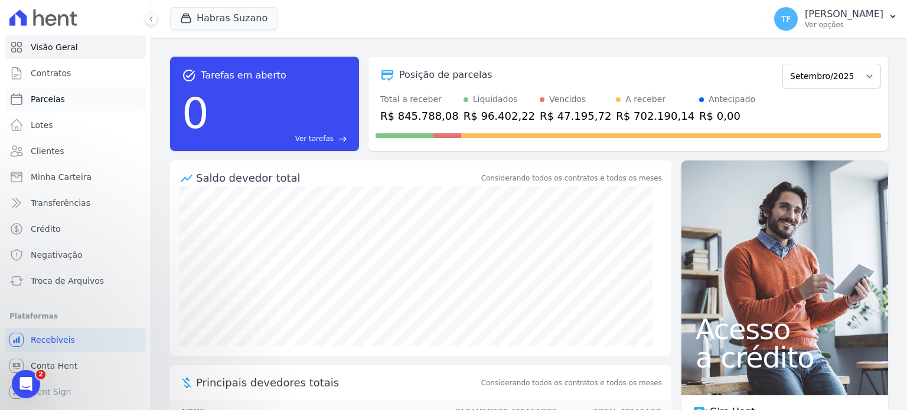
click at [52, 104] on span "Parcelas" at bounding box center [48, 99] width 34 height 12
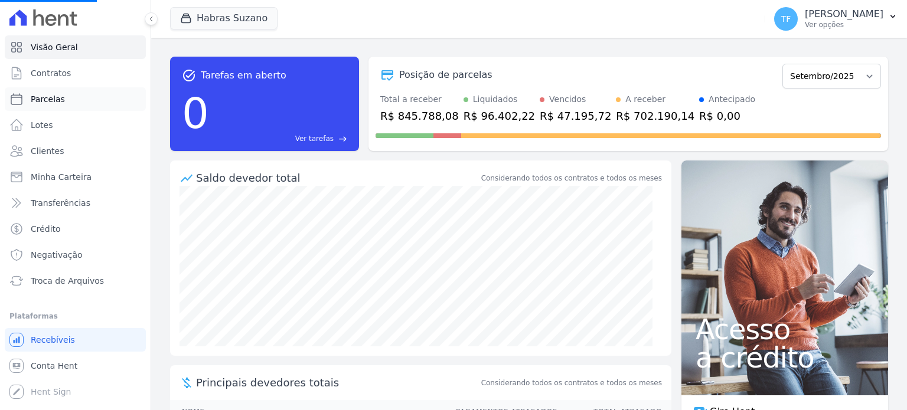
select select
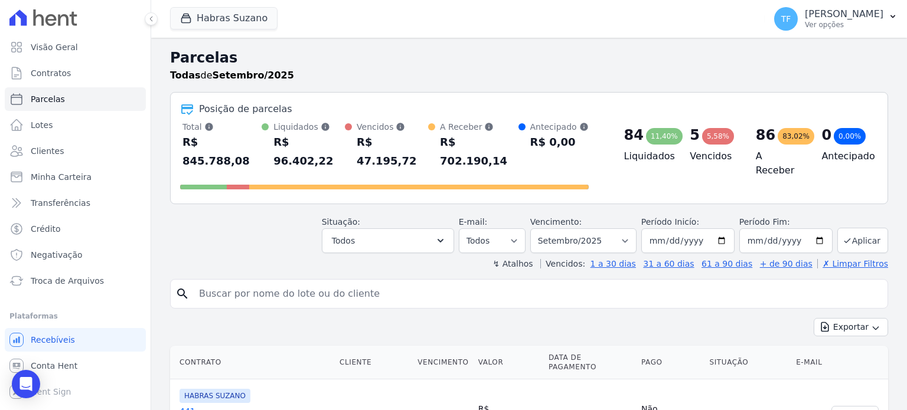
click at [321, 282] on input "search" at bounding box center [537, 294] width 691 height 24
paste input "[PERSON_NAME]"
type input "[PERSON_NAME]"
select select
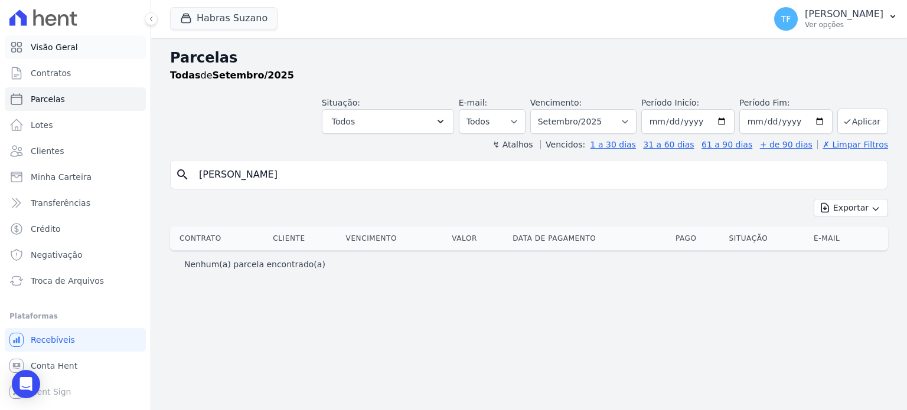
click at [55, 42] on span "Visão Geral" at bounding box center [54, 47] width 47 height 12
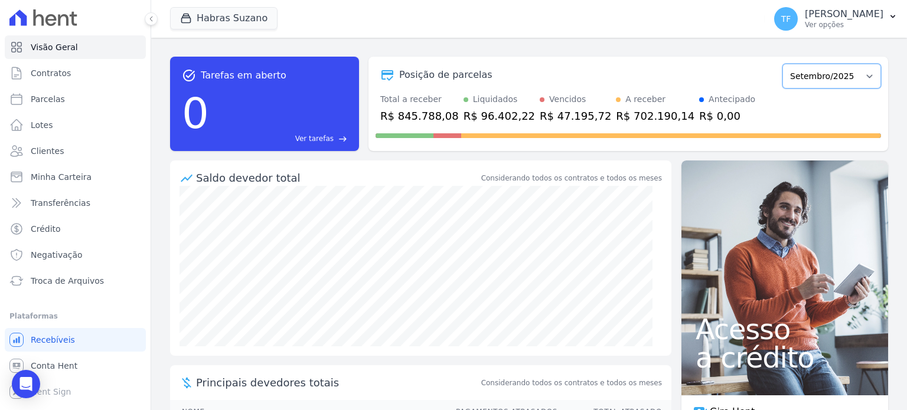
click at [798, 76] on select "Julho/2022 Agosto/2022 Setembro/2022 Outubro/2022 Novembro/2022 Dezembro/2022 […" at bounding box center [831, 76] width 99 height 25
select select "08/2025"
click at [782, 64] on select "Julho/2022 Agosto/2022 Setembro/2022 Outubro/2022 Novembro/2022 Dezembro/2022 […" at bounding box center [831, 76] width 99 height 25
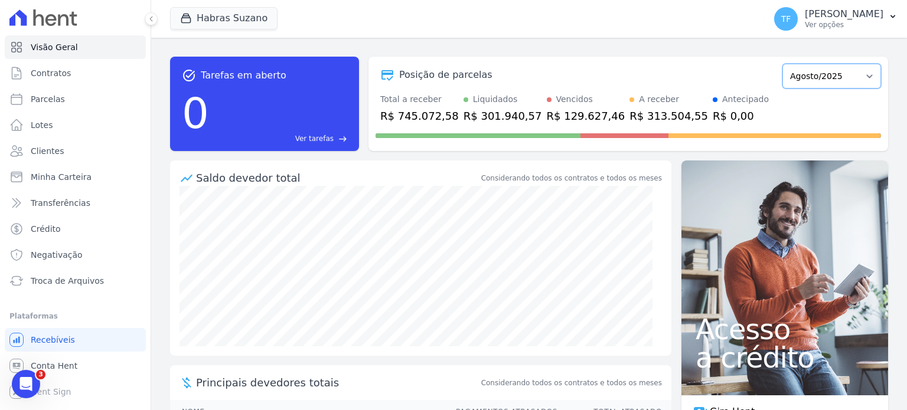
click at [827, 70] on select "Julho/2022 Agosto/2022 Setembro/2022 Outubro/2022 Novembro/2022 Dezembro/2022 […" at bounding box center [831, 76] width 99 height 25
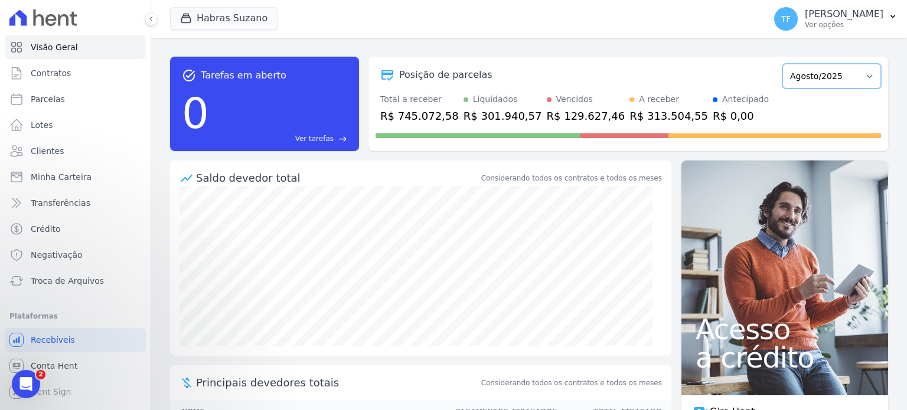
select select "07/2025"
click at [782, 64] on select "Julho/2022 Agosto/2022 Setembro/2022 Outubro/2022 Novembro/2022 Dezembro/2022 […" at bounding box center [831, 76] width 99 height 25
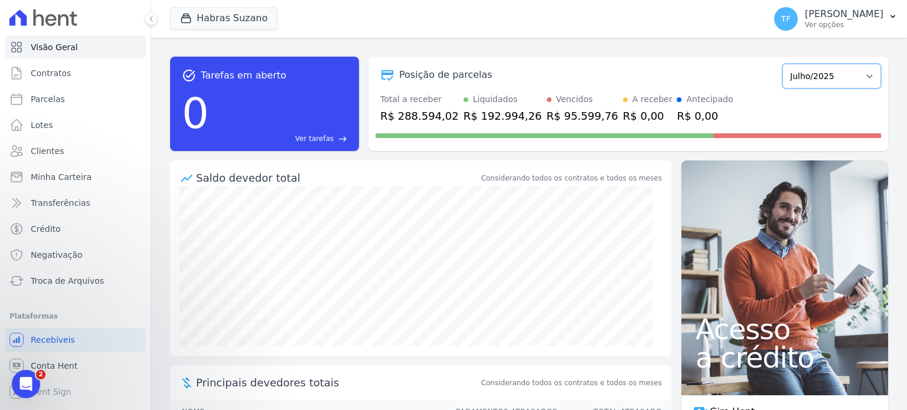
click at [798, 74] on select "Julho/2022 Agosto/2022 Setembro/2022 Outubro/2022 Novembro/2022 Dezembro/2022 […" at bounding box center [831, 76] width 99 height 25
select select "03/2025"
click at [782, 64] on select "Julho/2022 Agosto/2022 Setembro/2022 Outubro/2022 Novembro/2022 Dezembro/2022 […" at bounding box center [831, 76] width 99 height 25
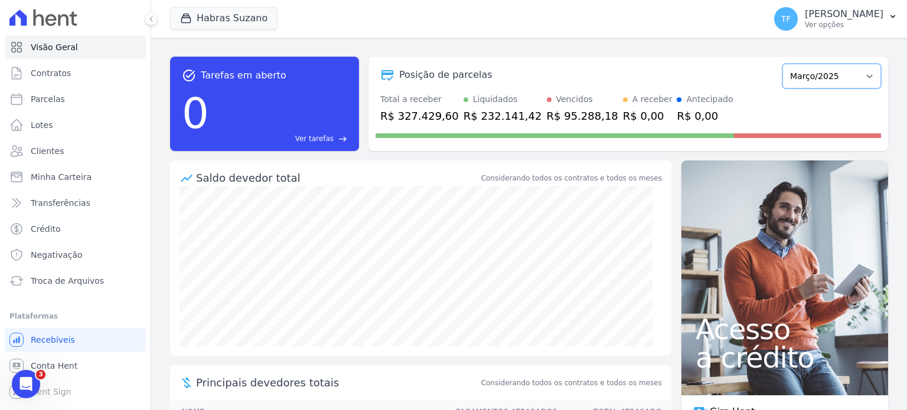
click at [796, 75] on select "Julho/2022 Agosto/2022 Setembro/2022 Outubro/2022 Novembro/2022 Dezembro/2022 […" at bounding box center [831, 76] width 99 height 25
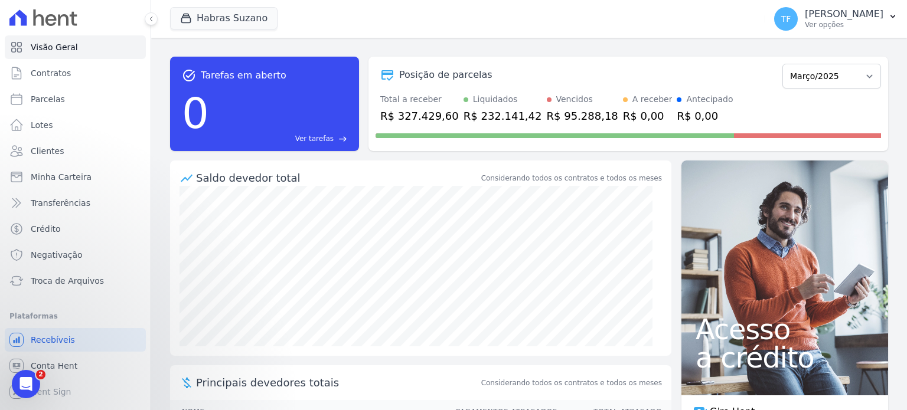
click at [673, 58] on div "Posição de parcelas Julho/2022 Agosto/2022 Setembro/2022 Outubro/2022 Novembro/…" at bounding box center [628, 104] width 520 height 94
click at [35, 383] on div "Abrir mensagem da Intercom" at bounding box center [24, 382] width 39 height 39
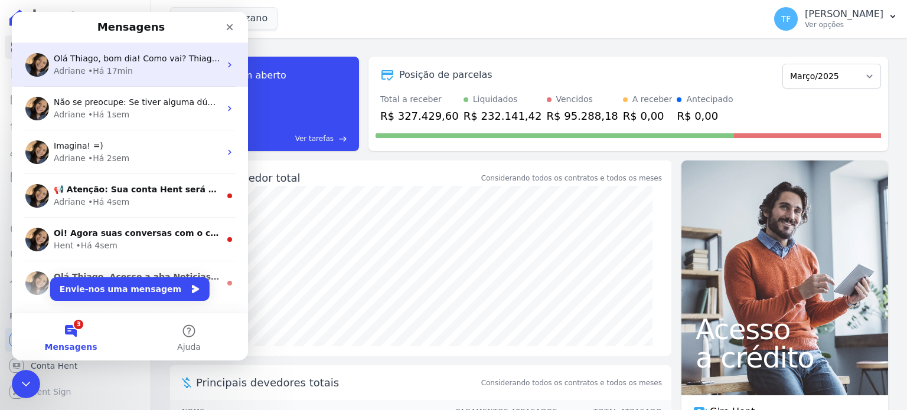
click at [128, 51] on div "Olá Thiago, bom dia! Como vai? Thiago, o cancelamento pode ser realizado direto…" at bounding box center [130, 65] width 236 height 44
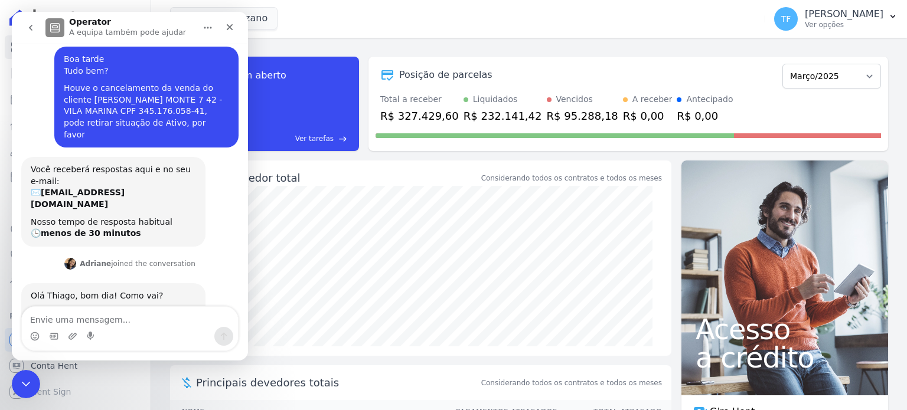
scroll to position [10, 0]
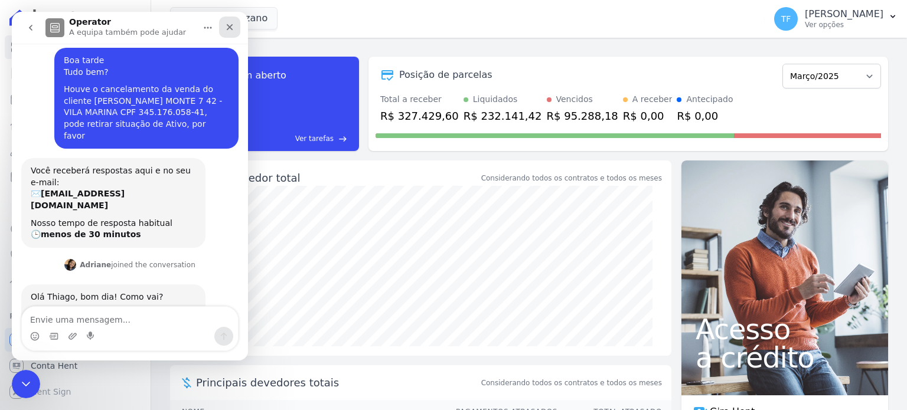
click at [223, 32] on div "Fechar" at bounding box center [229, 27] width 21 height 21
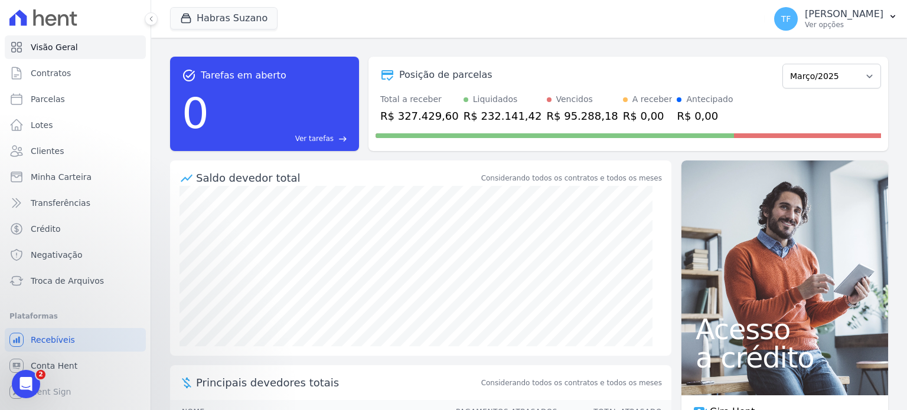
scroll to position [163, 0]
